Goal: Use online tool/utility: Utilize a website feature to perform a specific function

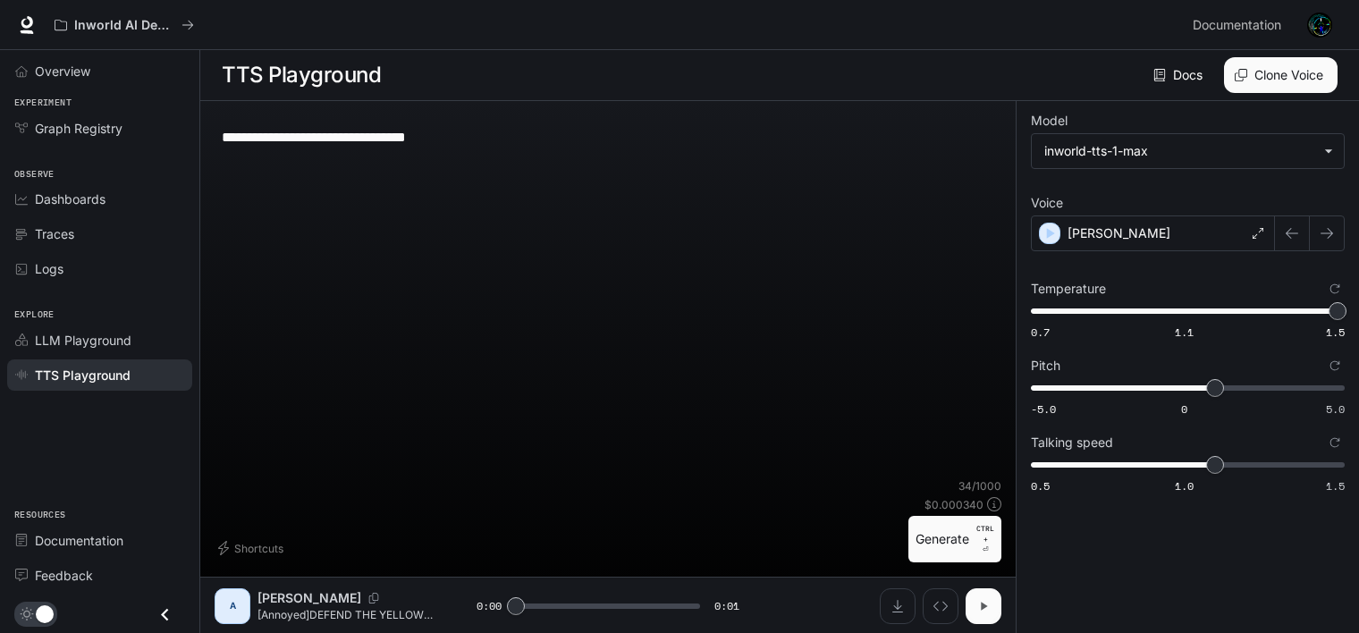
click at [985, 607] on icon "button" at bounding box center [983, 606] width 14 height 14
click at [954, 532] on button "Generate CTRL + ⏎" at bounding box center [955, 539] width 93 height 46
type input "*"
drag, startPoint x: 504, startPoint y: 145, endPoint x: 229, endPoint y: 132, distance: 275.7
click at [229, 132] on textarea "**********" at bounding box center [608, 137] width 773 height 21
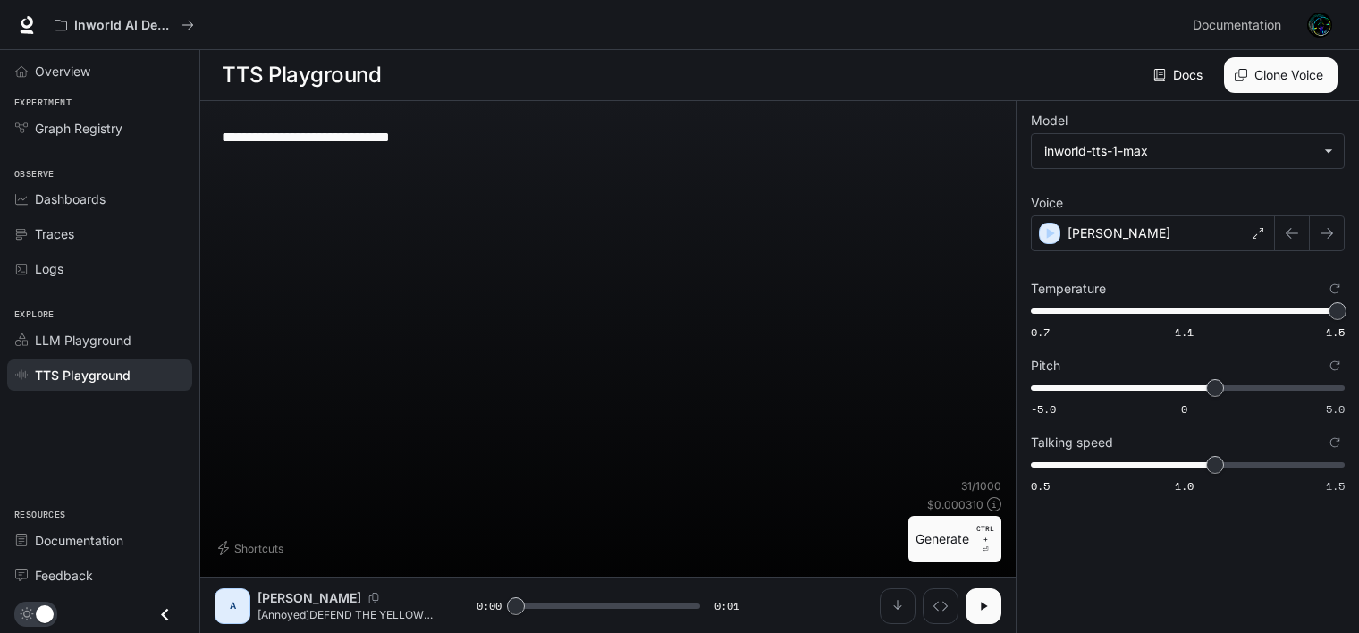
type textarea "**********"
click at [944, 550] on button "Generate CTRL + ⏎" at bounding box center [955, 539] width 93 height 46
click at [970, 601] on button "button" at bounding box center [984, 606] width 36 height 36
click at [905, 597] on button "Download audio" at bounding box center [898, 606] width 36 height 36
click at [924, 535] on button "Generate CTRL + ⏎" at bounding box center [955, 539] width 93 height 46
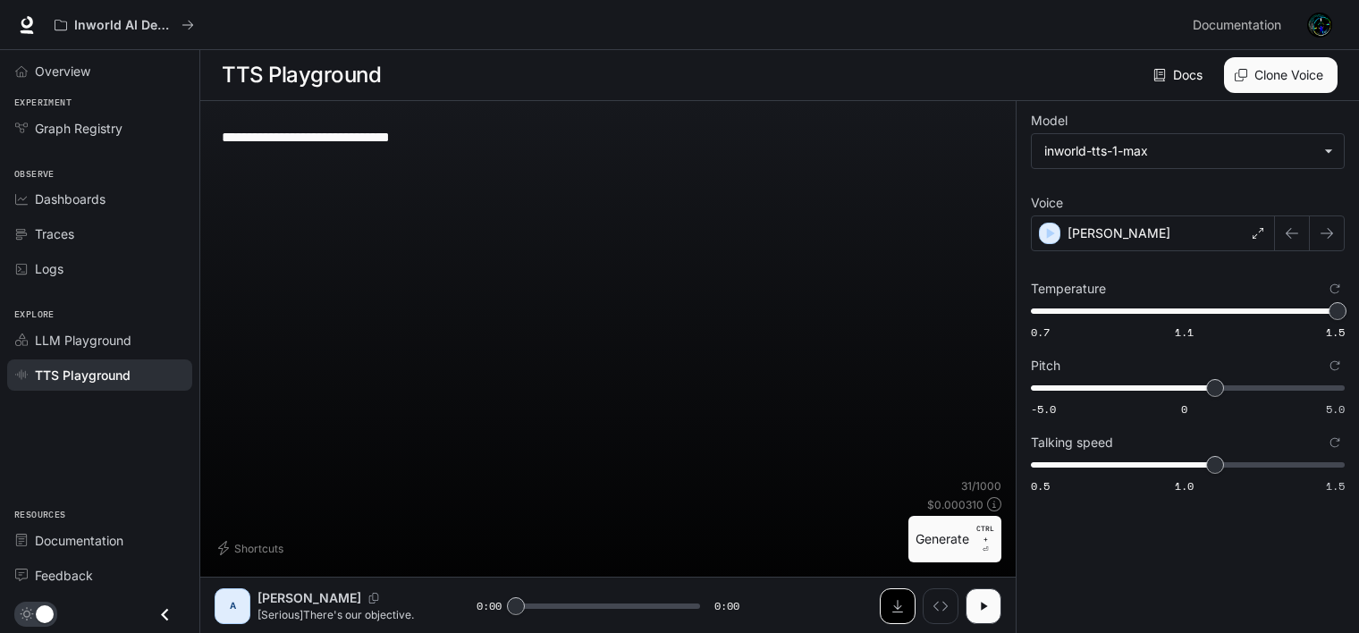
click at [893, 601] on icon "Download audio" at bounding box center [898, 606] width 14 height 14
click at [913, 544] on button "Generate CTRL + ⏎" at bounding box center [955, 539] width 93 height 46
click at [925, 532] on button "Generate CTRL + ⏎" at bounding box center [955, 539] width 93 height 46
click at [894, 596] on button "Download audio" at bounding box center [898, 606] width 36 height 36
click at [917, 540] on button "Generate CTRL + ⏎" at bounding box center [955, 539] width 93 height 46
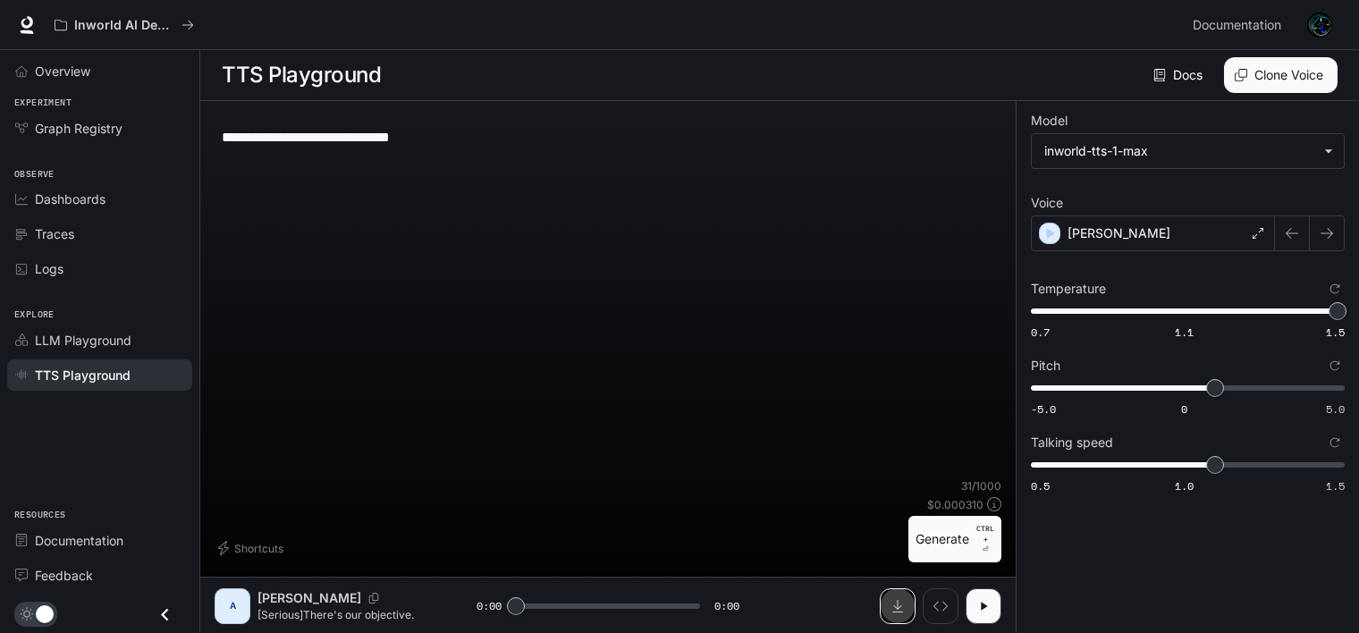
click at [900, 604] on icon "Download audio" at bounding box center [898, 606] width 14 height 14
click at [914, 537] on button "Generate CTRL + ⏎" at bounding box center [955, 539] width 93 height 46
click at [926, 540] on button "Generate CTRL + ⏎" at bounding box center [955, 539] width 93 height 46
click at [920, 543] on button "Generate CTRL + ⏎" at bounding box center [955, 539] width 93 height 46
click at [923, 536] on button "Generate CTRL + ⏎" at bounding box center [955, 539] width 93 height 46
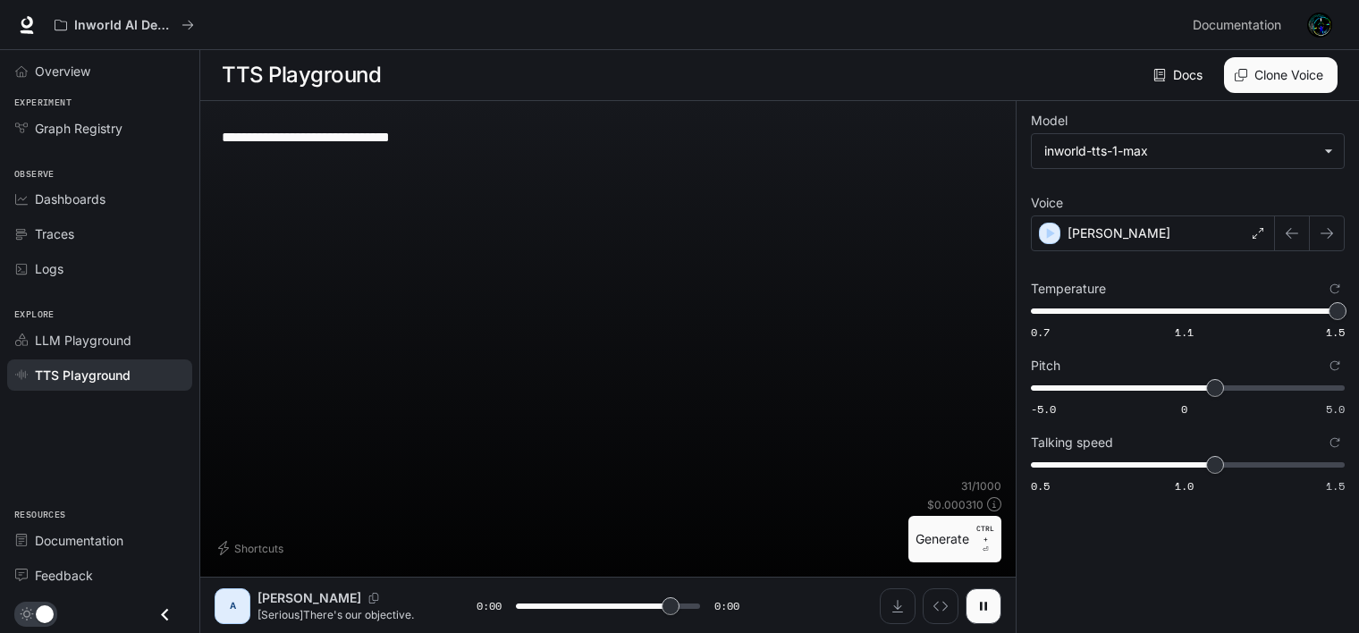
type input "*"
drag, startPoint x: 275, startPoint y: 139, endPoint x: 225, endPoint y: 138, distance: 50.1
click at [225, 138] on textarea "**********" at bounding box center [608, 137] width 773 height 21
type textarea "**********"
click at [949, 526] on button "Generate CTRL + ⏎" at bounding box center [955, 539] width 93 height 46
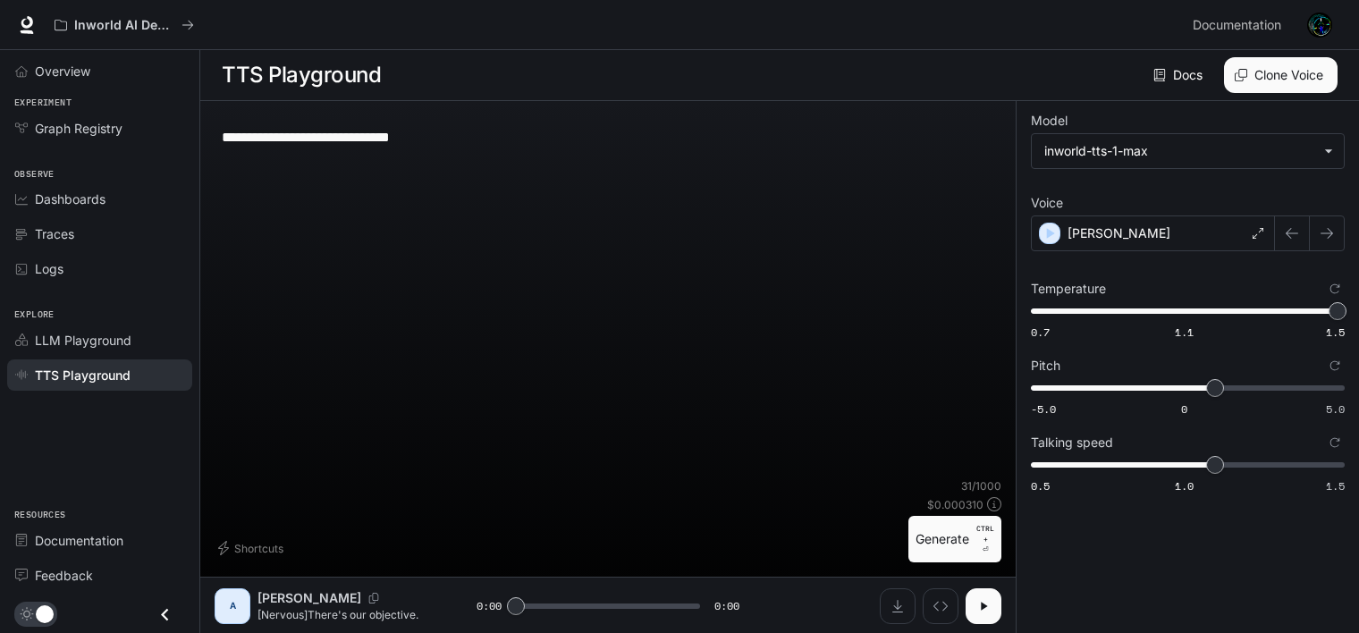
click at [994, 597] on button "button" at bounding box center [984, 606] width 36 height 36
click at [886, 601] on button "Download audio" at bounding box center [898, 606] width 36 height 36
click at [1004, 605] on div "A [PERSON_NAME] [Nervous]There's our objective. 0:00 0:00" at bounding box center [608, 605] width 816 height 57
click at [987, 602] on icon "button" at bounding box center [983, 606] width 14 height 14
click at [898, 603] on icon "Download audio" at bounding box center [898, 606] width 14 height 14
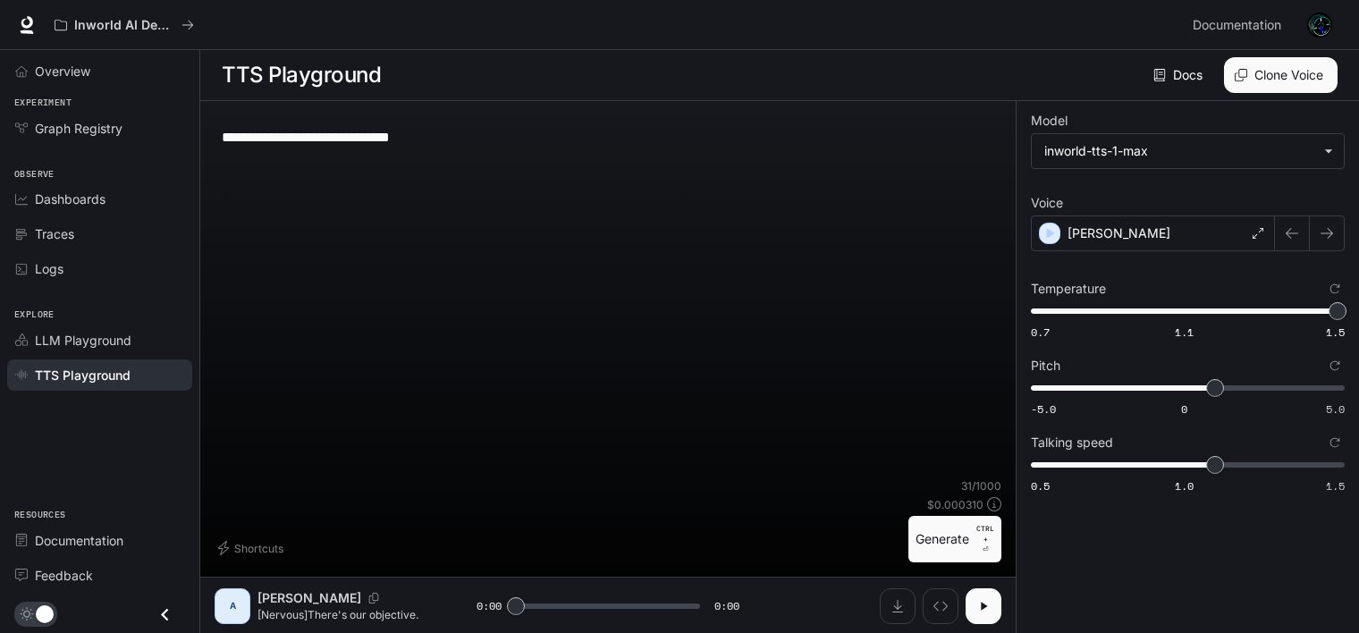
click at [682, 479] on div "Shortcuts 31 / 1000 $ 0.000310 Generate CTRL + ⏎" at bounding box center [608, 520] width 787 height 84
click at [940, 526] on button "Generate CTRL + ⏎" at bounding box center [955, 539] width 93 height 46
click at [981, 599] on icon "button" at bounding box center [983, 606] width 14 height 14
click at [885, 602] on button "Download audio" at bounding box center [898, 606] width 36 height 36
click at [917, 546] on button "Generate CTRL + ⏎" at bounding box center [955, 539] width 93 height 46
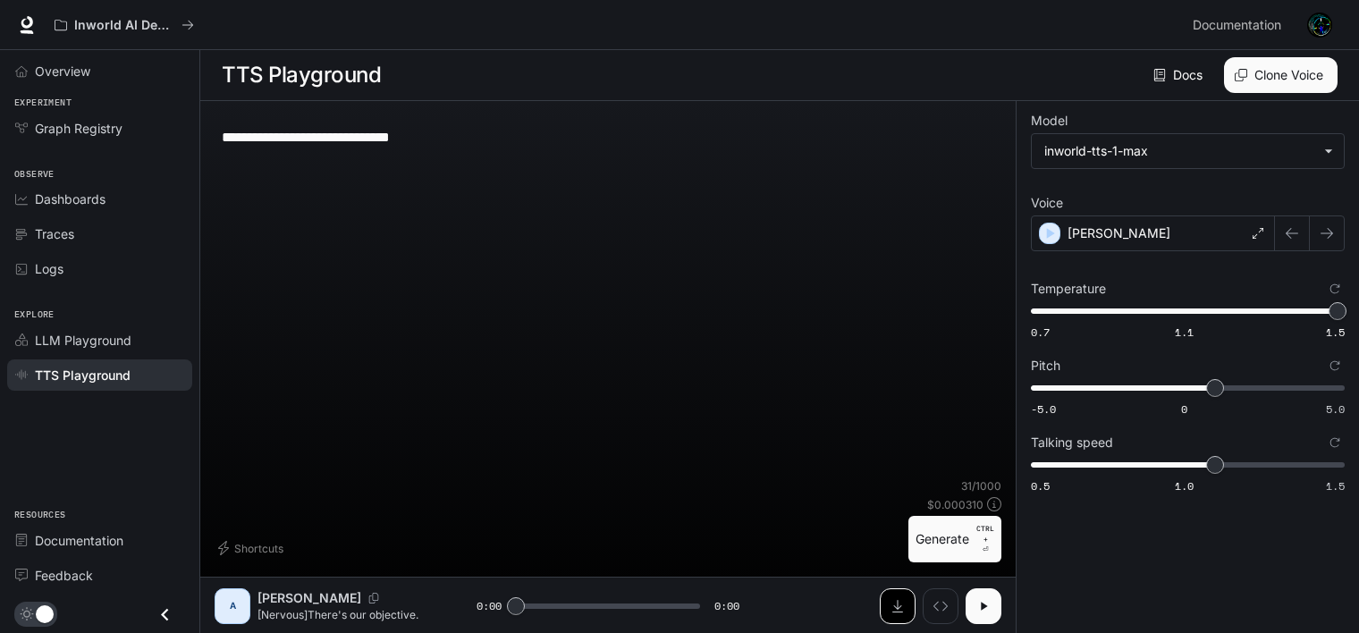
click at [883, 594] on button "Download audio" at bounding box center [898, 606] width 36 height 36
click at [909, 542] on button "Generate CTRL + ⏎" at bounding box center [955, 539] width 93 height 46
click at [941, 544] on button "Generate CTRL + ⏎" at bounding box center [955, 539] width 93 height 46
click at [927, 545] on button "Generate CTRL + ⏎" at bounding box center [955, 539] width 93 height 46
click at [887, 609] on button "Download audio" at bounding box center [898, 606] width 36 height 36
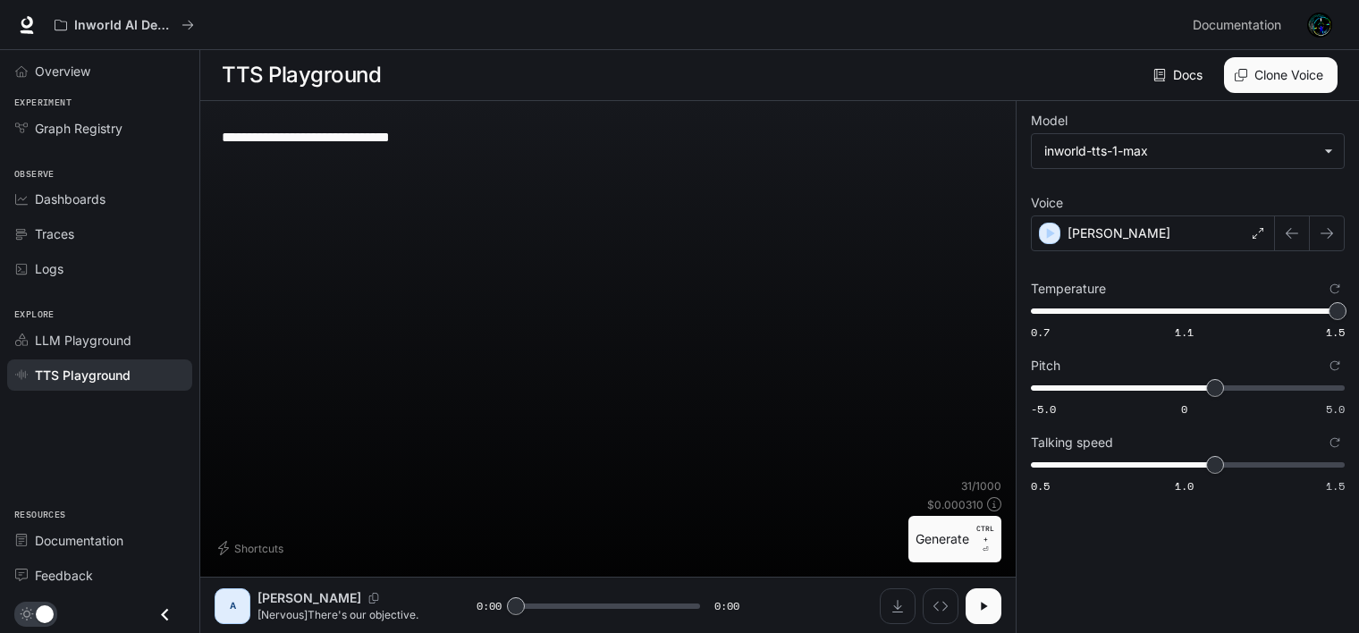
click at [915, 544] on button "Generate CTRL + ⏎" at bounding box center [955, 539] width 93 height 46
click at [961, 547] on button "Generate CTRL + ⏎" at bounding box center [955, 539] width 93 height 46
click at [891, 604] on icon "Download audio" at bounding box center [898, 606] width 14 height 14
click at [921, 529] on button "Generate CTRL + ⏎" at bounding box center [955, 539] width 93 height 46
type input "*"
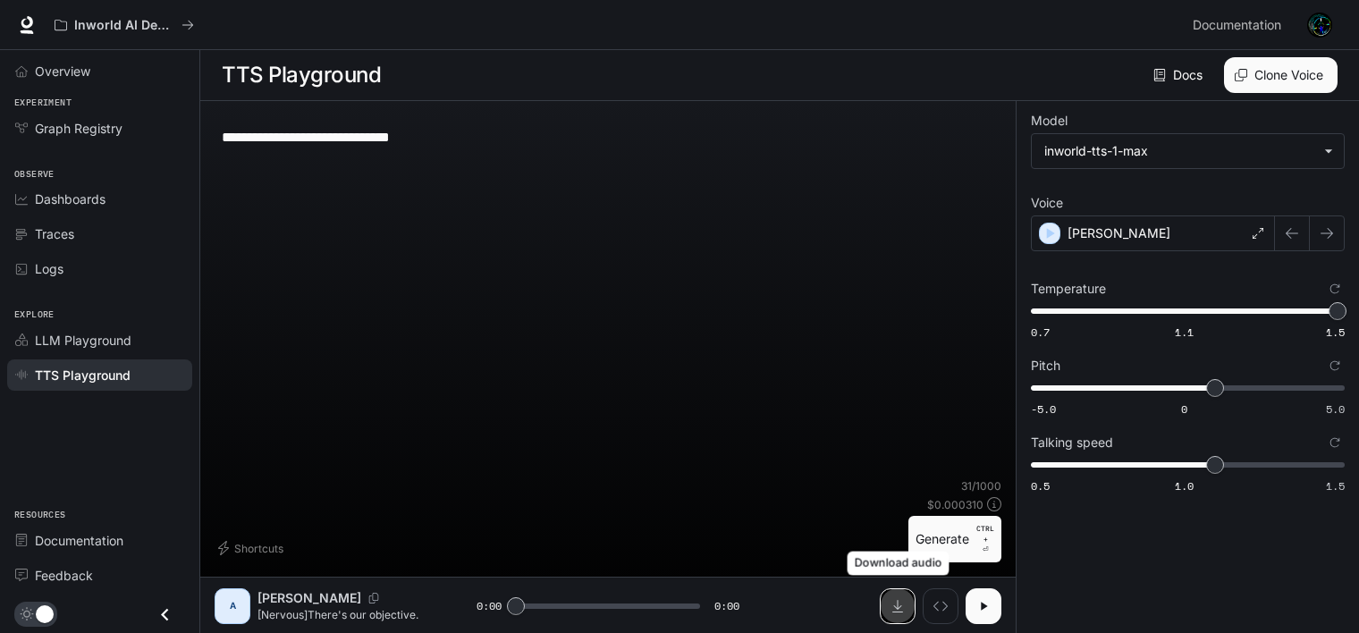
click at [894, 611] on icon "Download audio" at bounding box center [897, 606] width 11 height 13
click at [601, 484] on div "Shortcuts 31 / 1000 $ 0.000310 Generate CTRL + ⏎" at bounding box center [608, 520] width 787 height 84
